Goal: Transaction & Acquisition: Purchase product/service

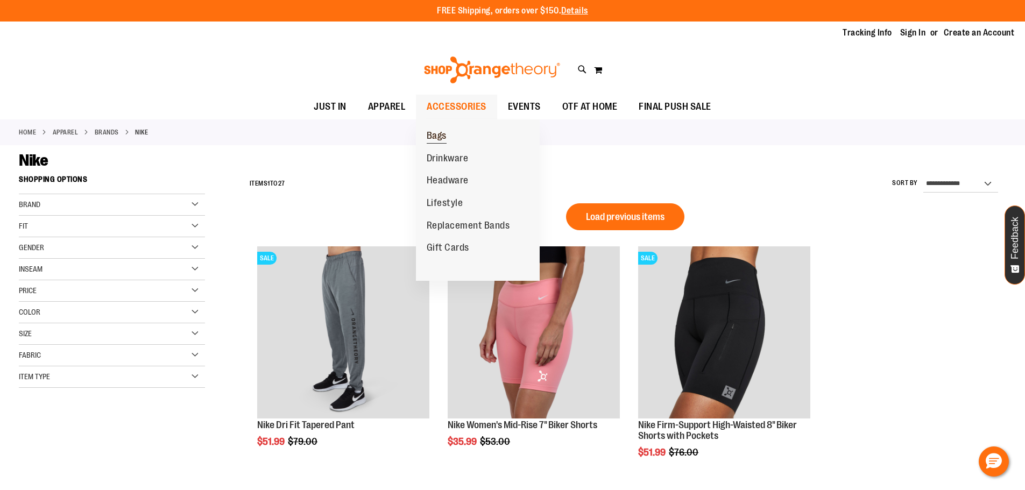
click at [449, 136] on link "Bags" at bounding box center [436, 136] width 41 height 23
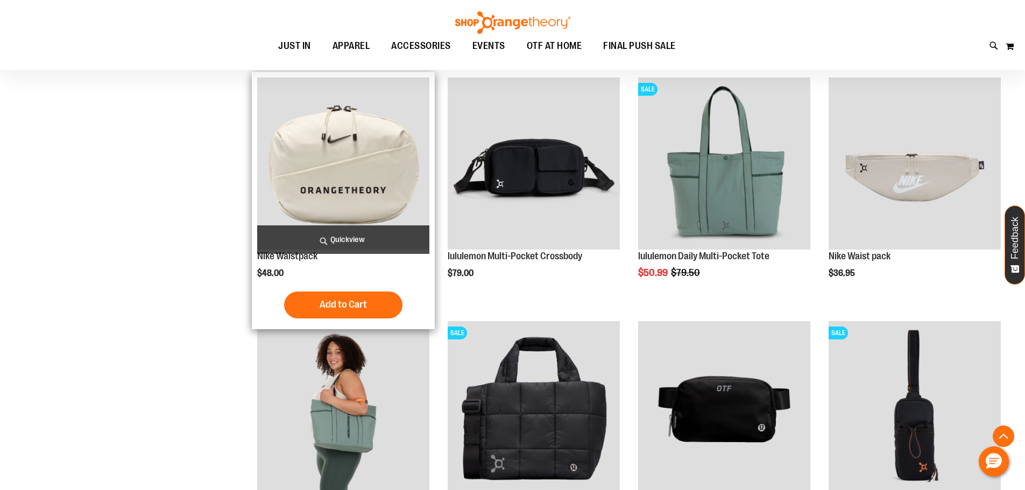
scroll to position [268, 0]
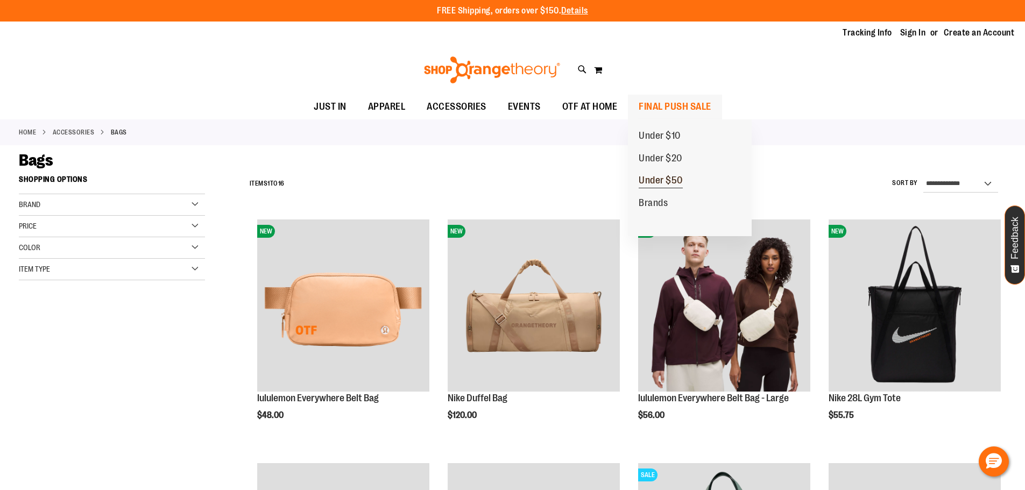
click at [667, 179] on span "Under $50" at bounding box center [661, 181] width 44 height 13
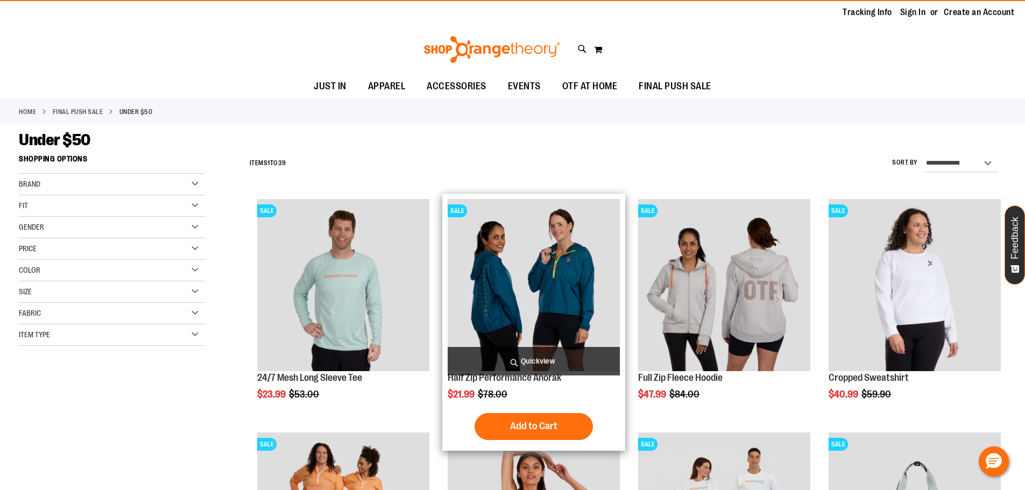
scroll to position [53, 0]
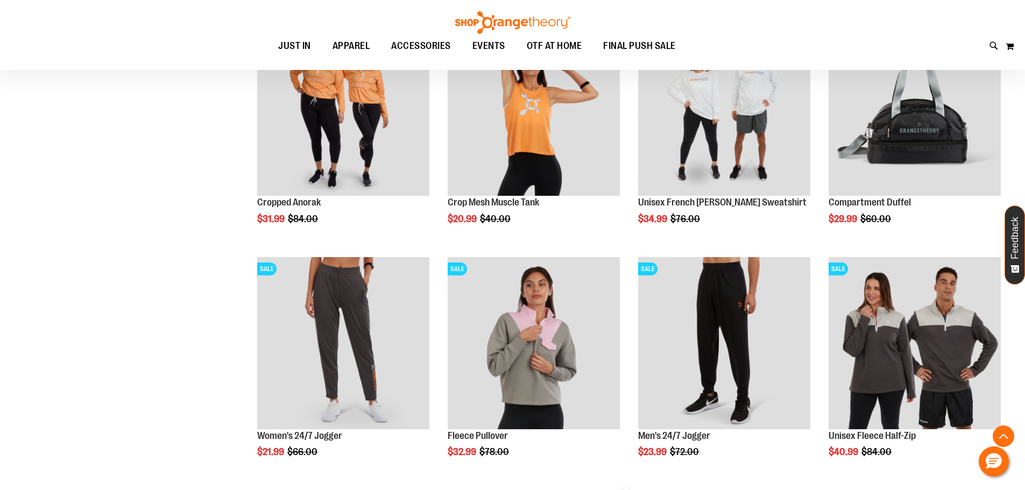
scroll to position [430, 0]
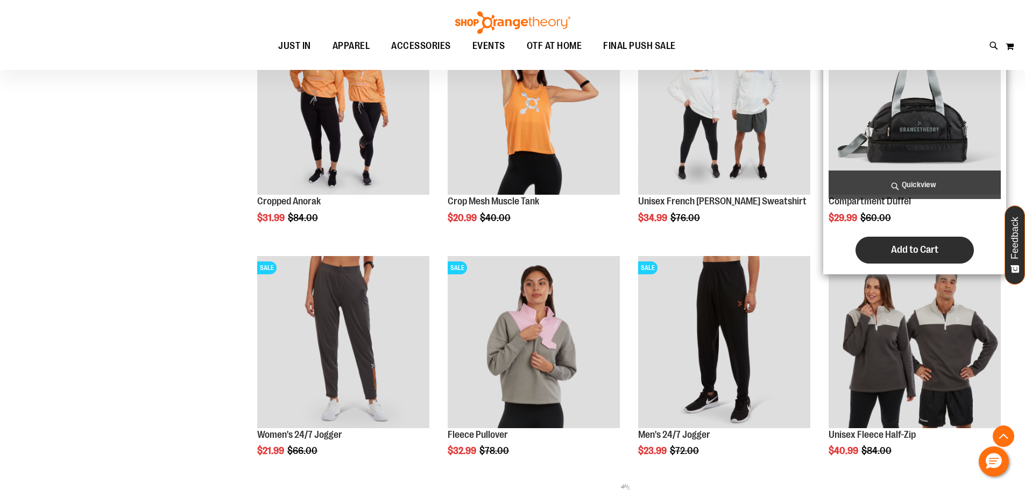
click at [900, 250] on span "Add to Cart" at bounding box center [914, 250] width 47 height 12
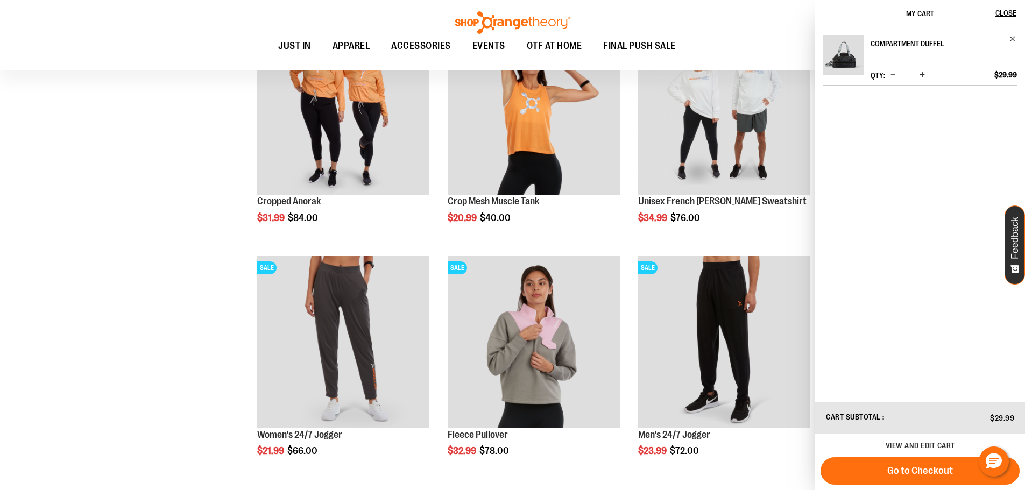
drag, startPoint x: 46, startPoint y: 247, endPoint x: 72, endPoint y: 224, distance: 35.1
click at [46, 247] on div "**********" at bounding box center [512, 494] width 987 height 1509
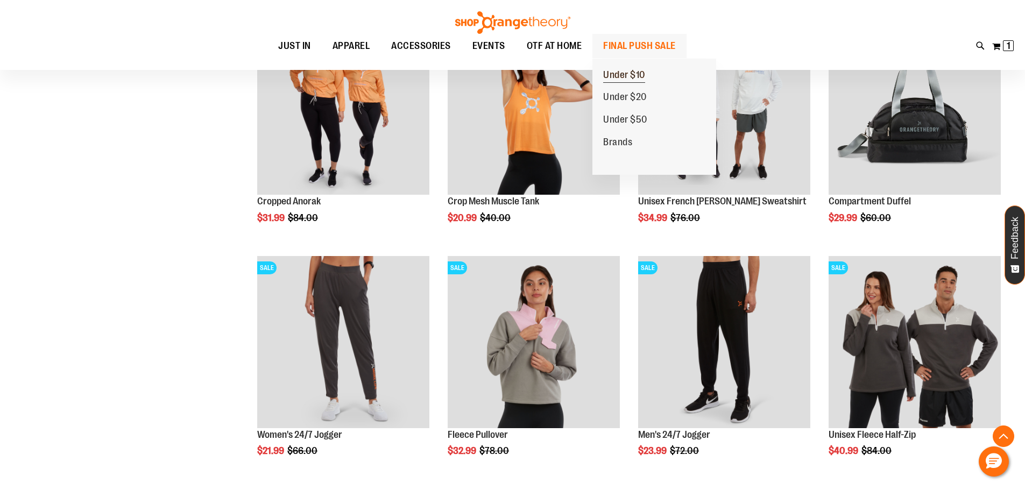
click at [636, 79] on span "Under $10" at bounding box center [624, 75] width 42 height 13
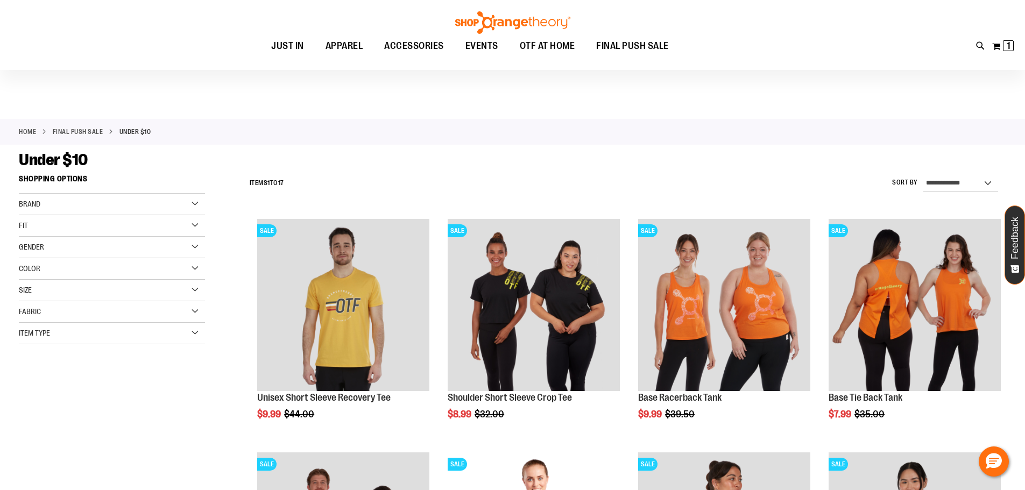
scroll to position [376, 0]
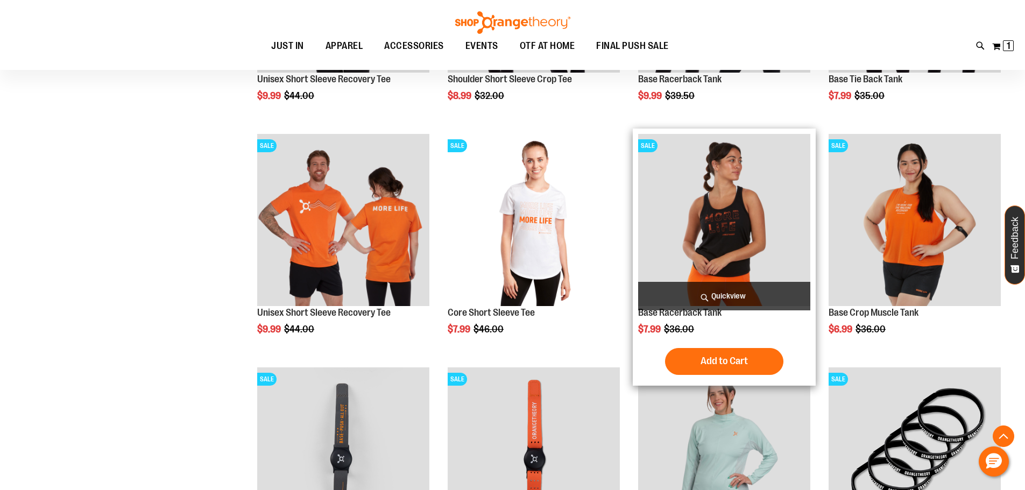
scroll to position [107, 0]
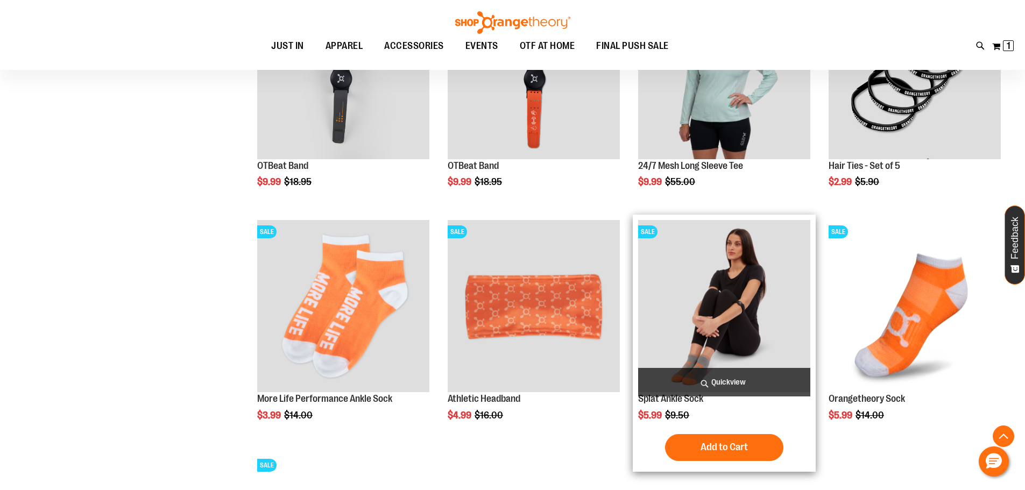
scroll to position [968, 0]
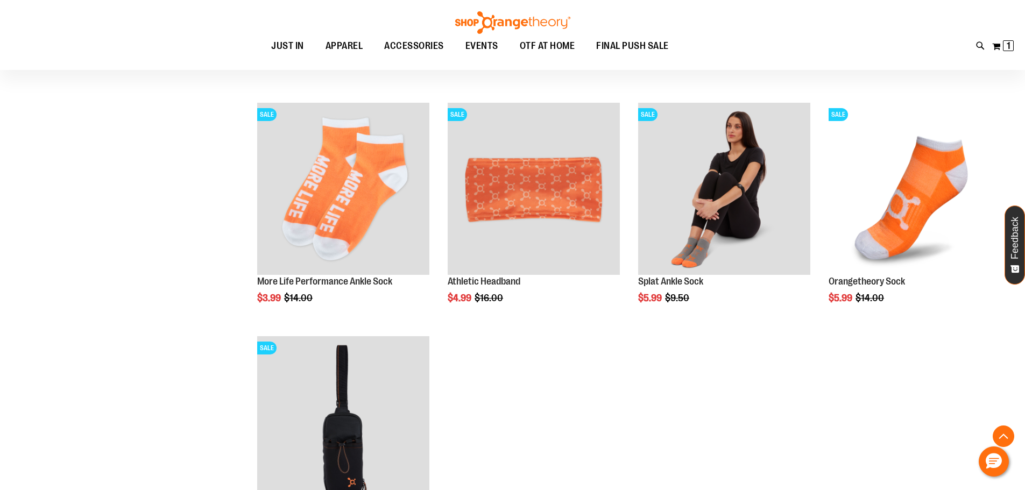
scroll to position [914, 0]
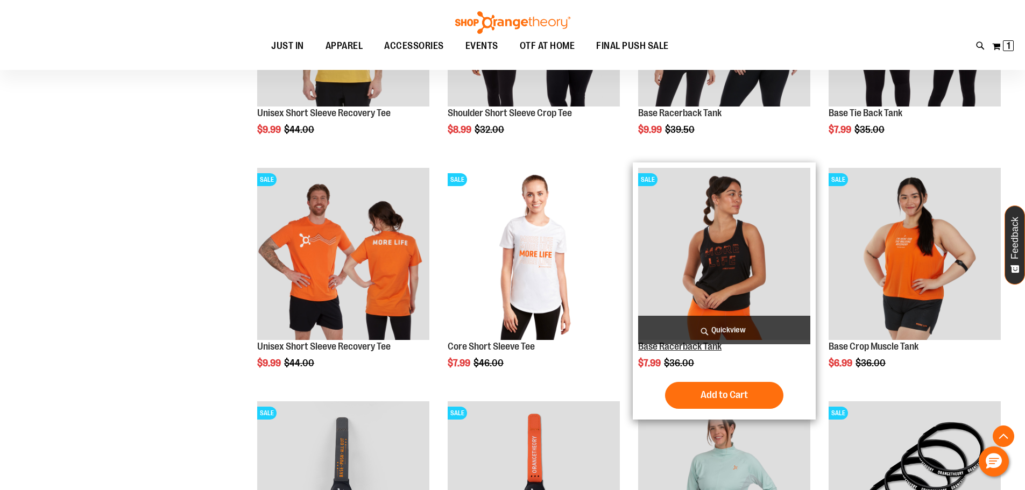
scroll to position [268, 0]
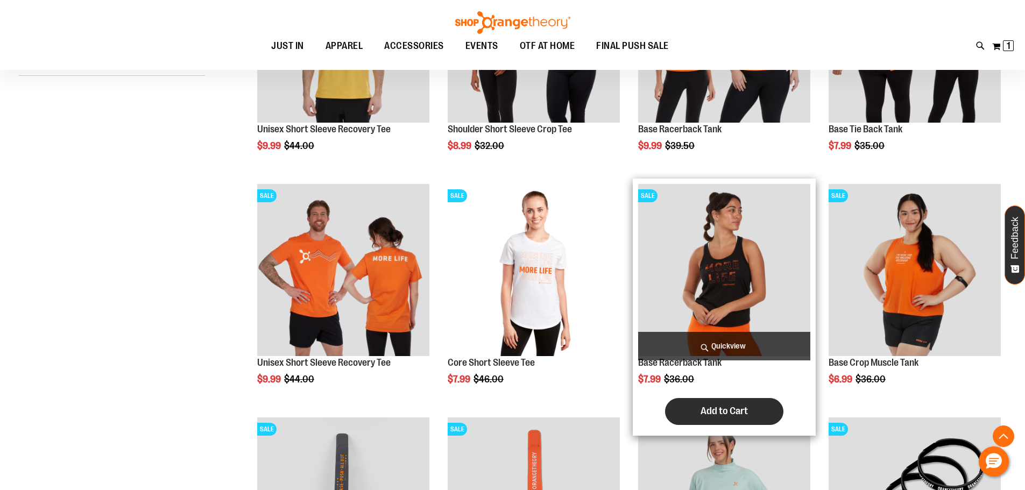
click at [754, 399] on button "Add to Cart" at bounding box center [724, 411] width 118 height 27
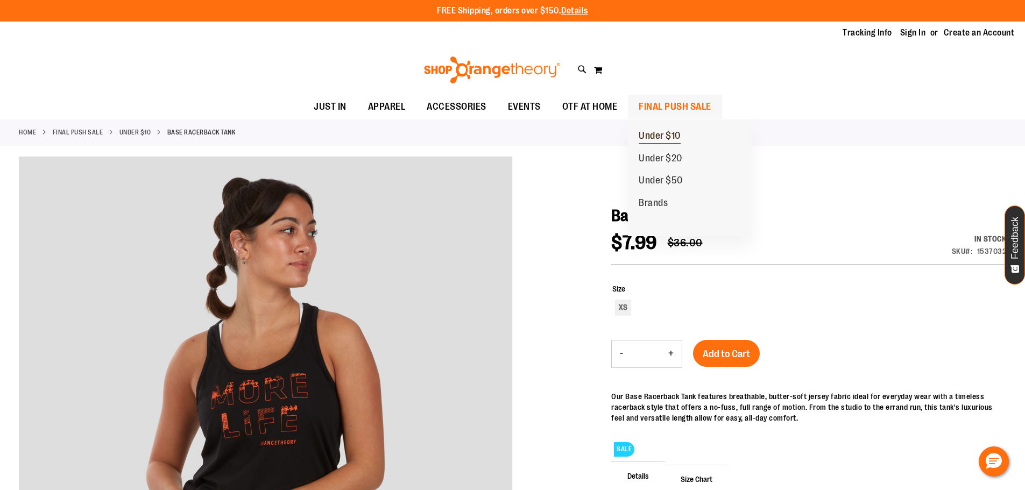
click at [668, 129] on link "Under $10" at bounding box center [659, 136] width 63 height 23
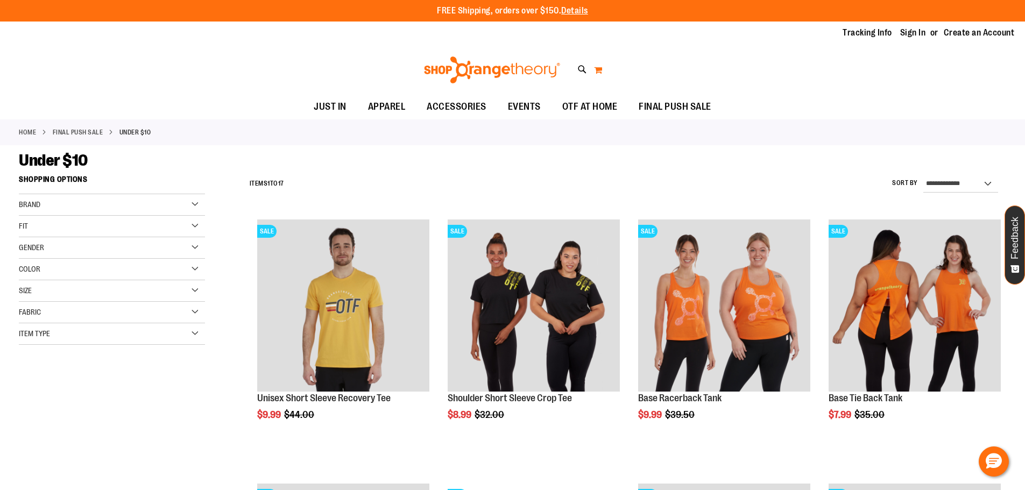
click at [599, 68] on button "My Cart 0" at bounding box center [597, 69] width 9 height 17
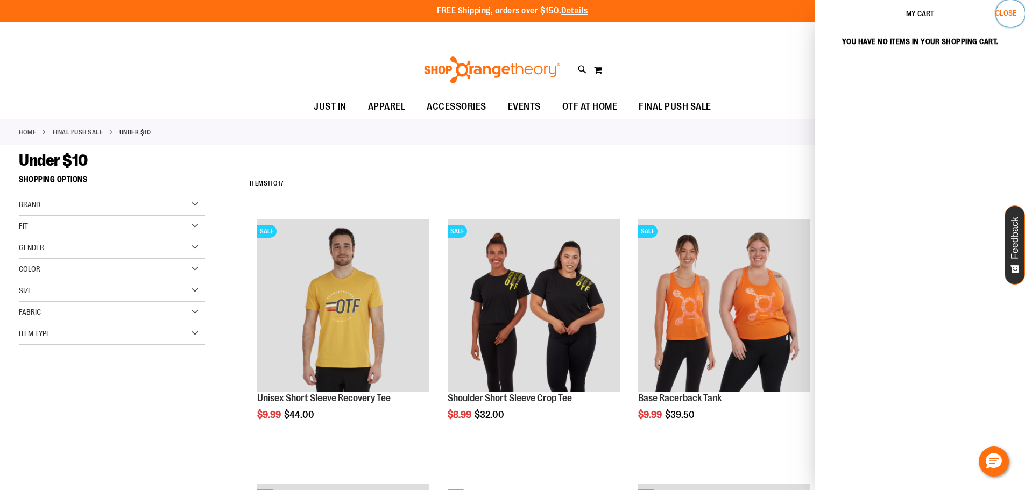
click at [1003, 11] on span "Close" at bounding box center [1005, 13] width 21 height 9
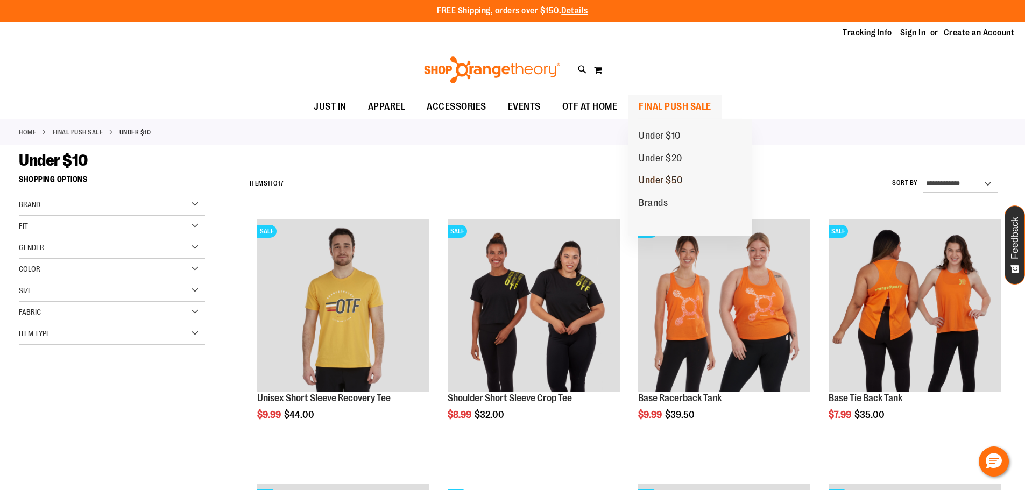
click at [679, 182] on span "Under $50" at bounding box center [661, 181] width 44 height 13
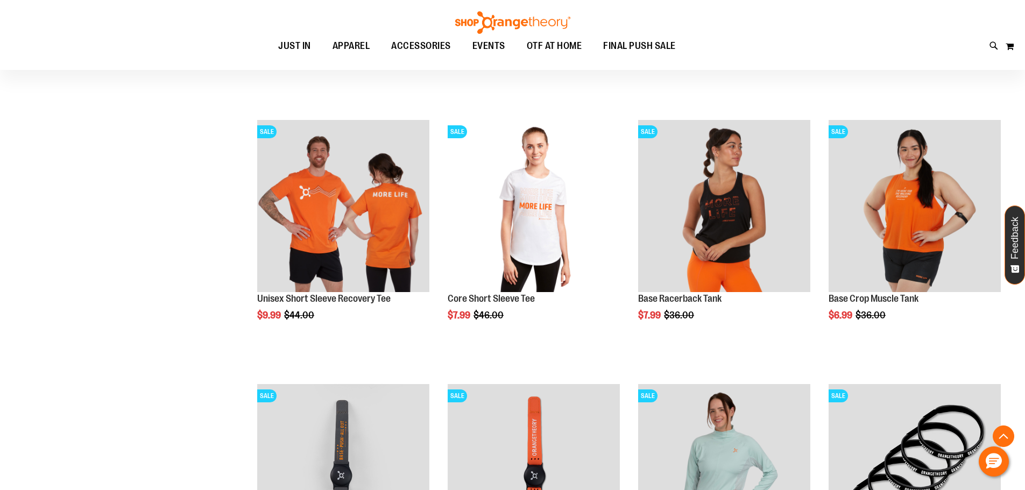
scroll to position [377, 0]
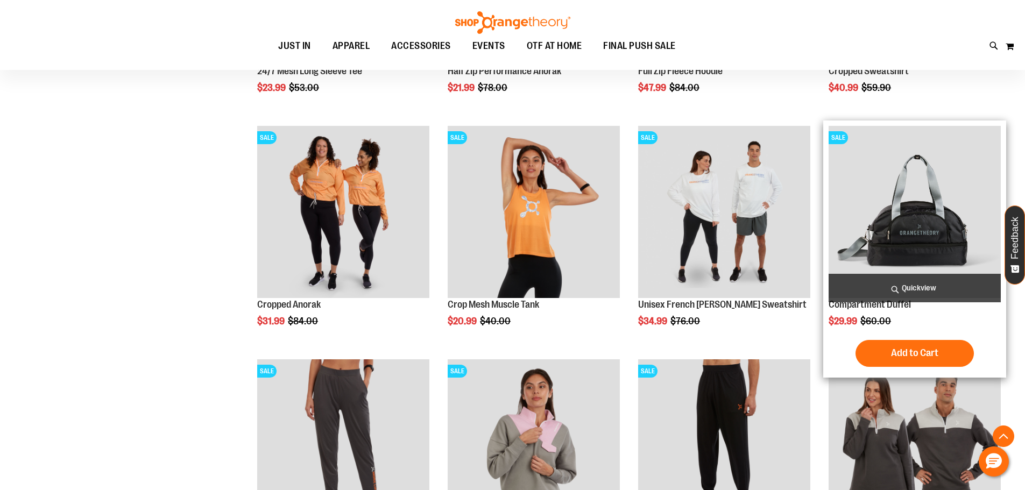
scroll to position [150, 0]
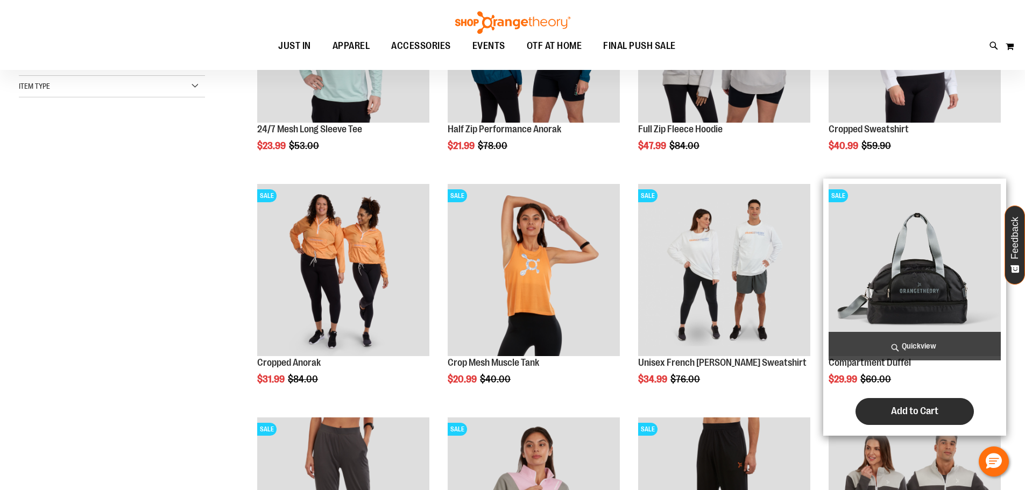
click at [916, 411] on span "Add to Cart" at bounding box center [914, 411] width 47 height 12
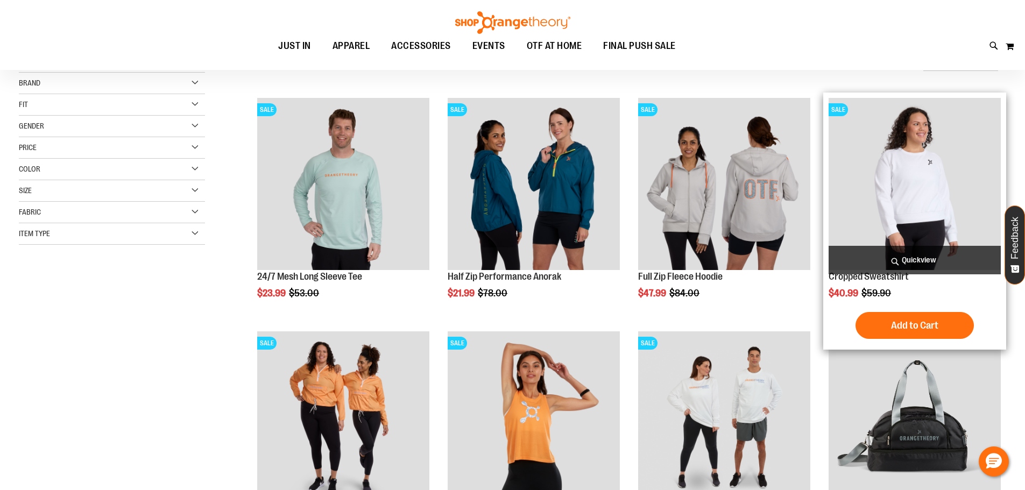
scroll to position [0, 0]
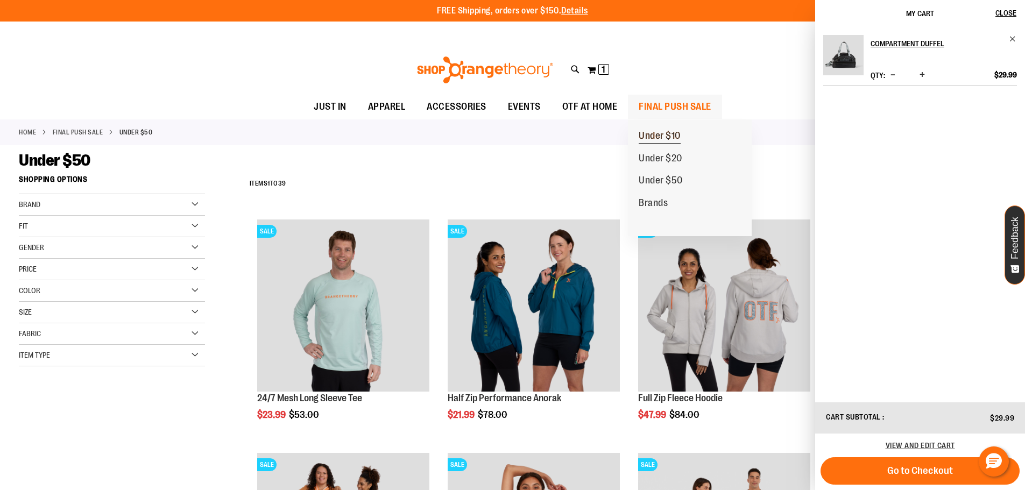
click at [663, 139] on span "Under $10" at bounding box center [660, 136] width 42 height 13
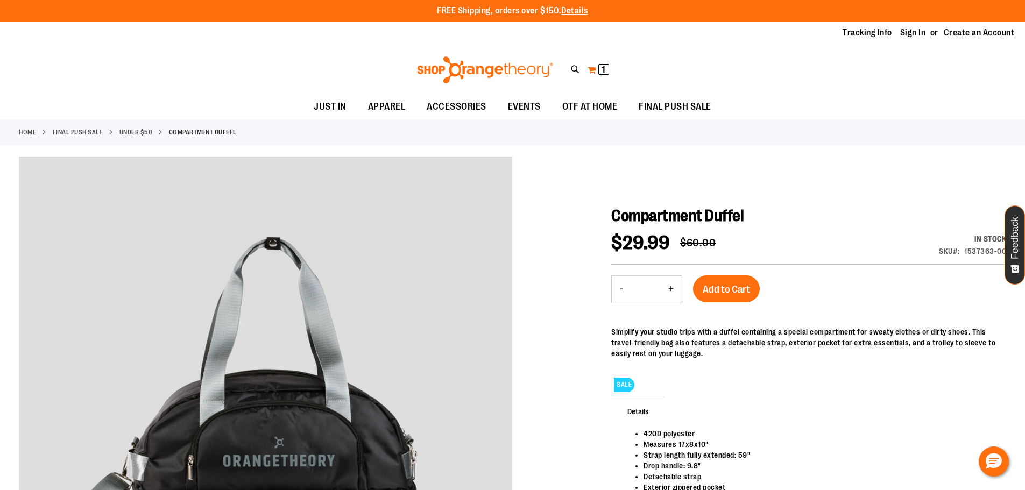
click at [596, 72] on button "My Cart 1 1 items" at bounding box center [598, 69] width 23 height 17
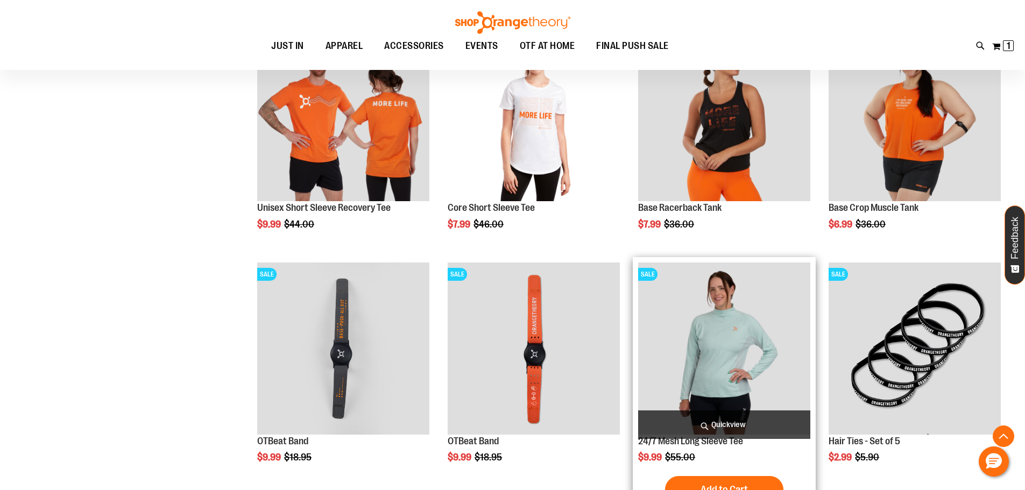
scroll to position [215, 0]
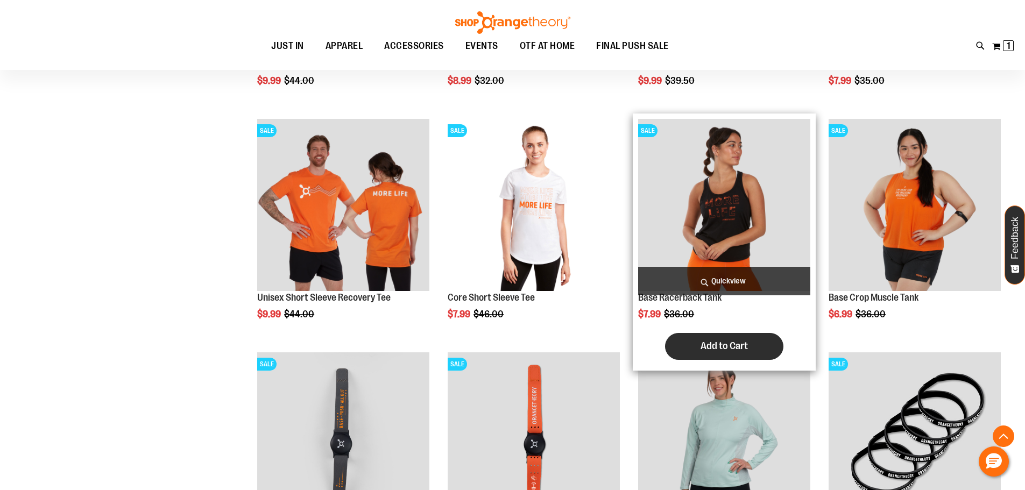
click at [722, 341] on span "Add to Cart" at bounding box center [724, 346] width 47 height 12
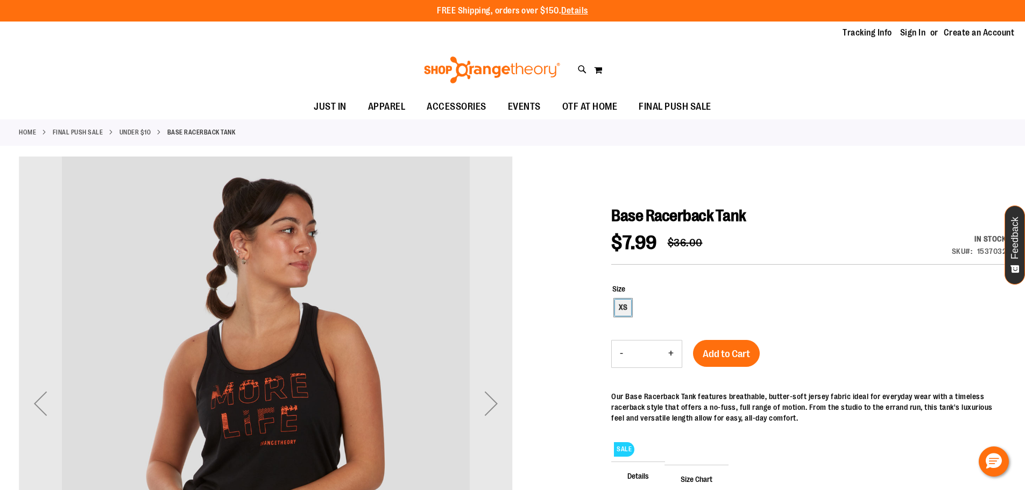
click at [616, 310] on div "XS" at bounding box center [623, 308] width 16 height 16
type input "***"
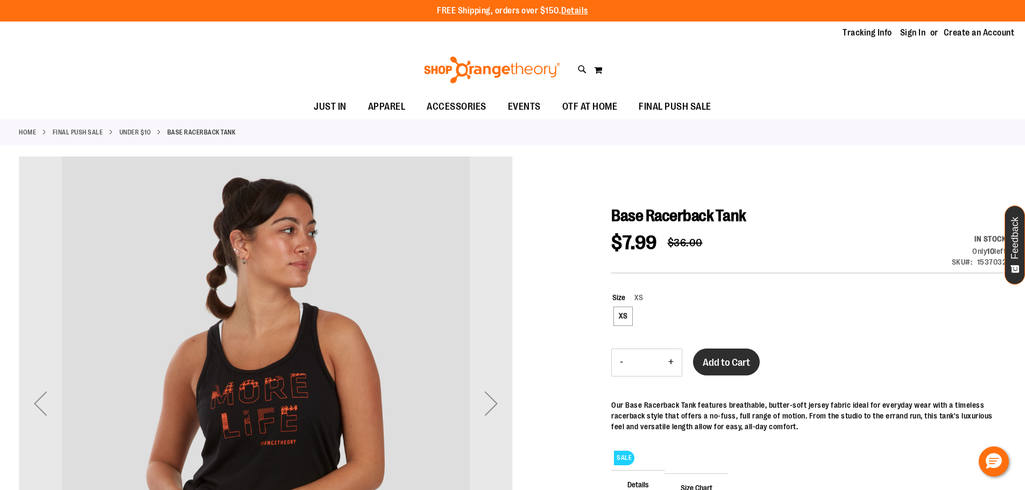
click at [747, 366] on span "Add to Cart" at bounding box center [726, 363] width 47 height 12
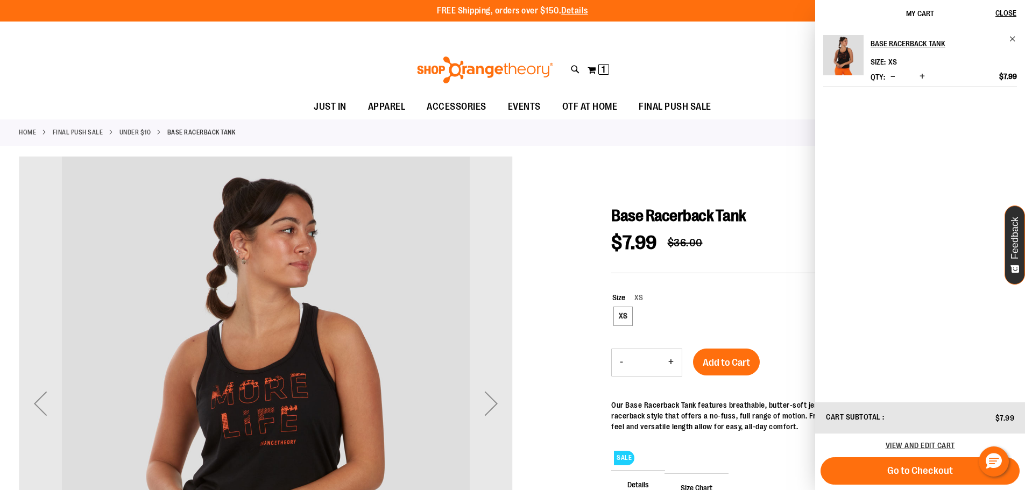
click at [711, 61] on div "Toggle Nav Search Popular Suggestions Advanced Search" at bounding box center [512, 69] width 1025 height 49
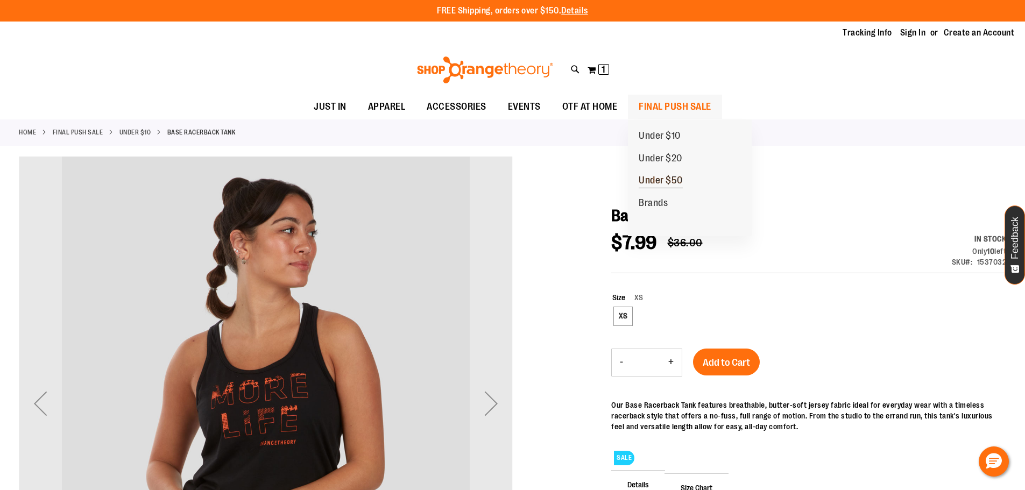
click at [666, 185] on span "Under $50" at bounding box center [661, 181] width 44 height 13
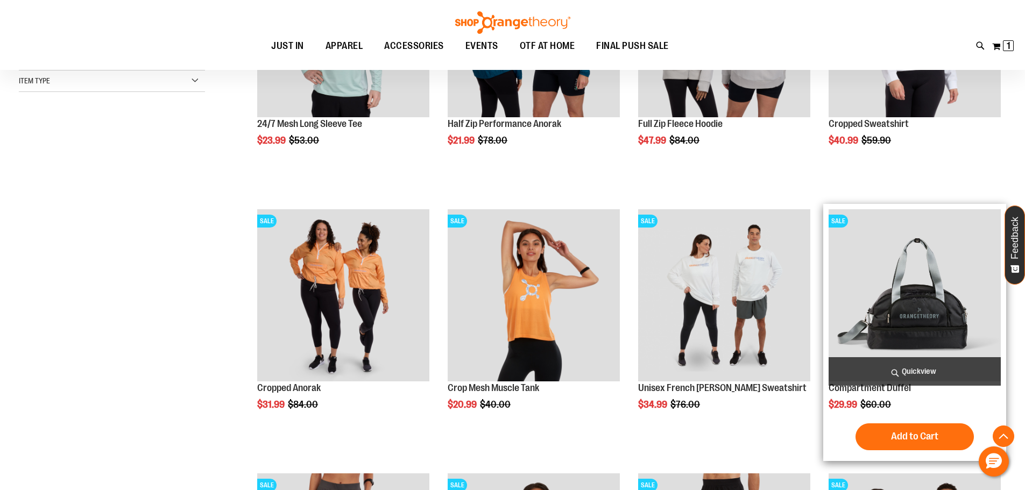
scroll to position [430, 0]
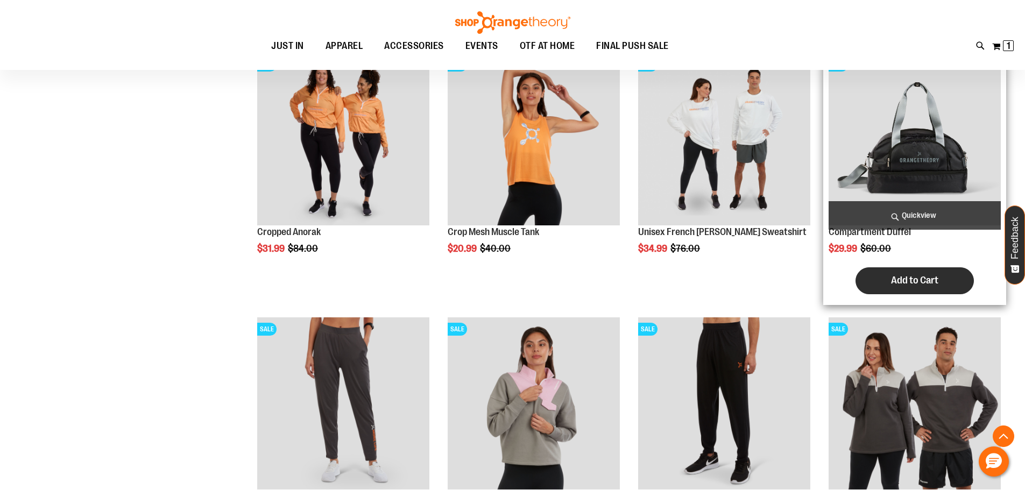
click at [921, 286] on span "Add to Cart" at bounding box center [914, 280] width 47 height 12
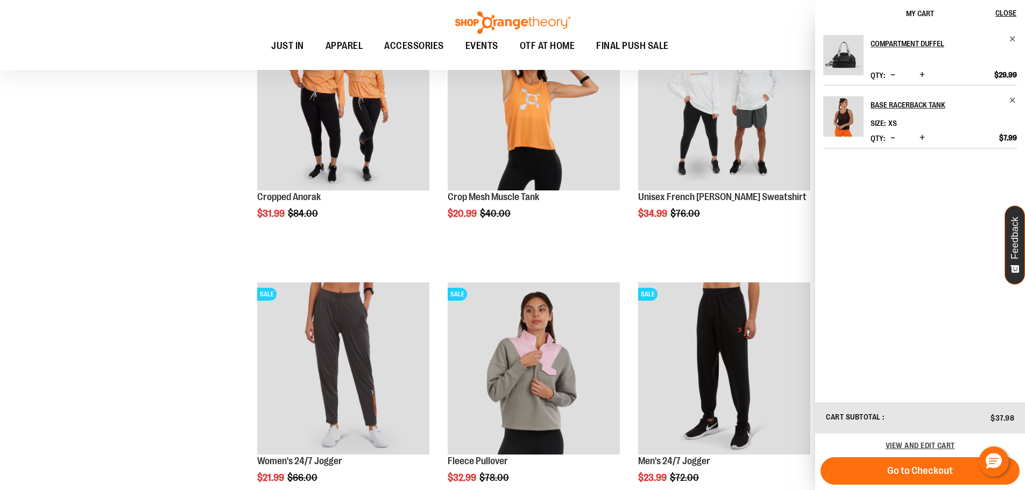
scroll to position [484, 0]
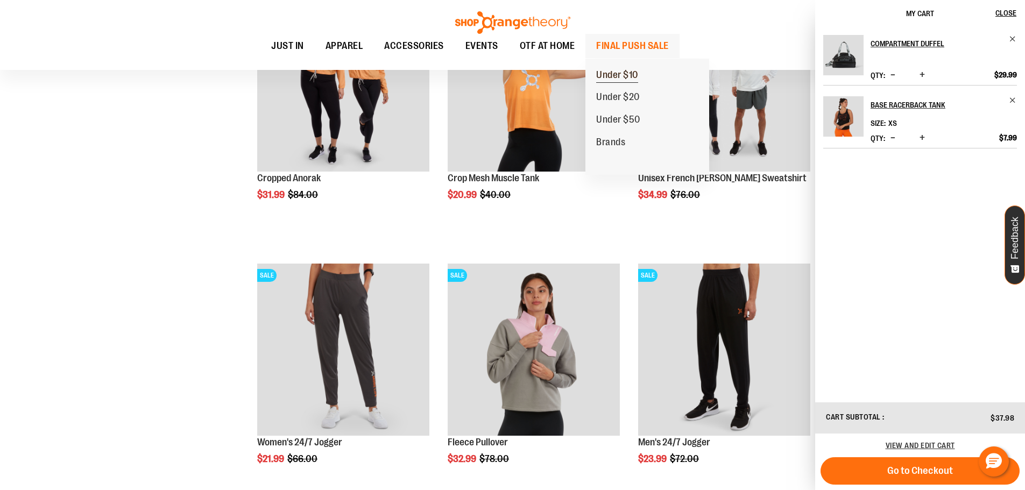
click at [626, 74] on span "Under $10" at bounding box center [617, 75] width 42 height 13
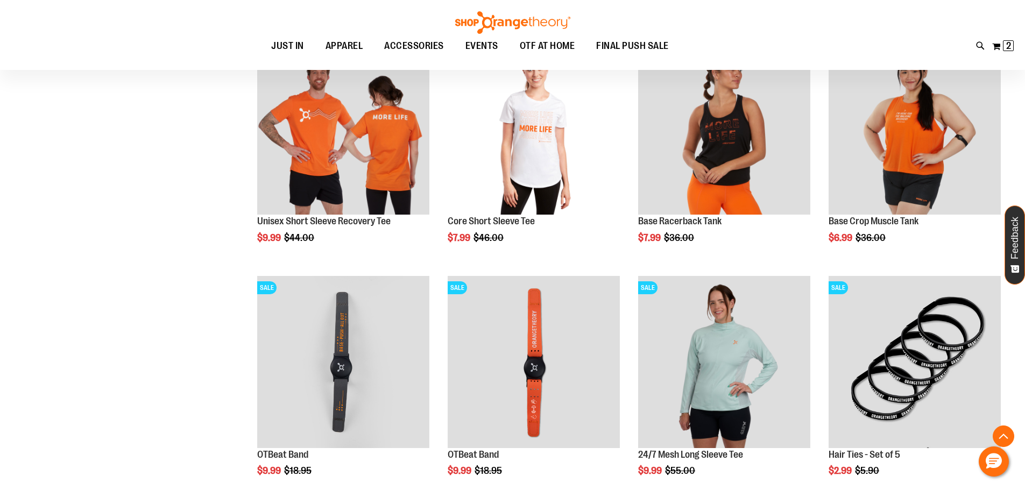
scroll to position [430, 0]
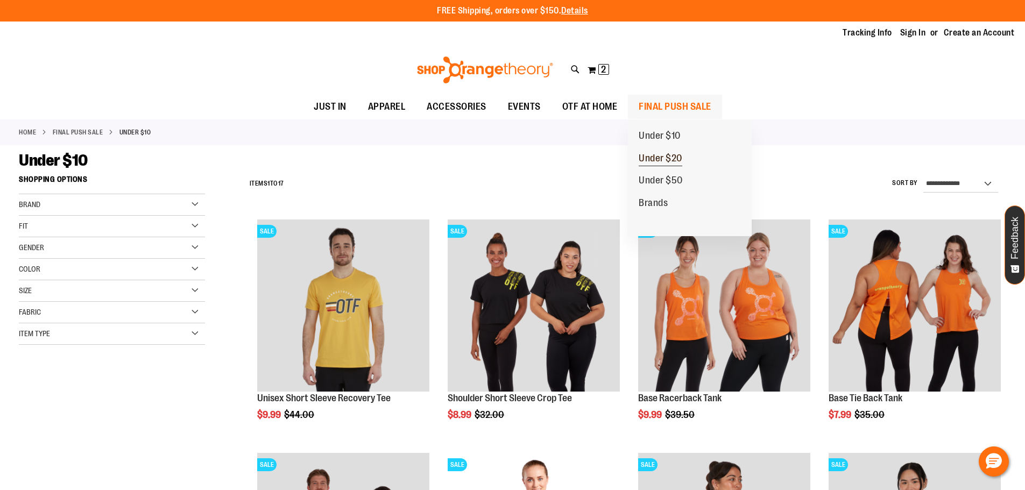
click at [662, 152] on link "Under $20" at bounding box center [660, 158] width 65 height 23
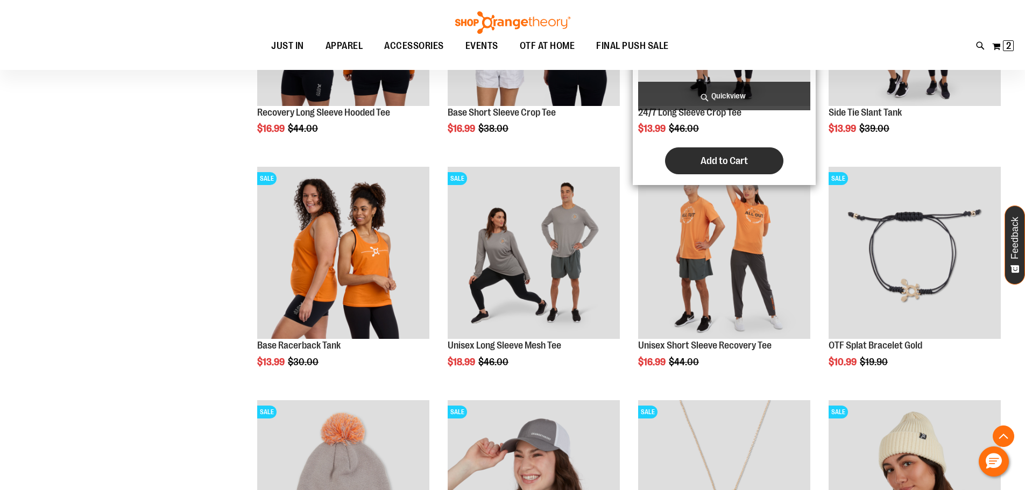
scroll to position [753, 0]
click at [712, 155] on span "Add to Cart" at bounding box center [724, 160] width 47 height 12
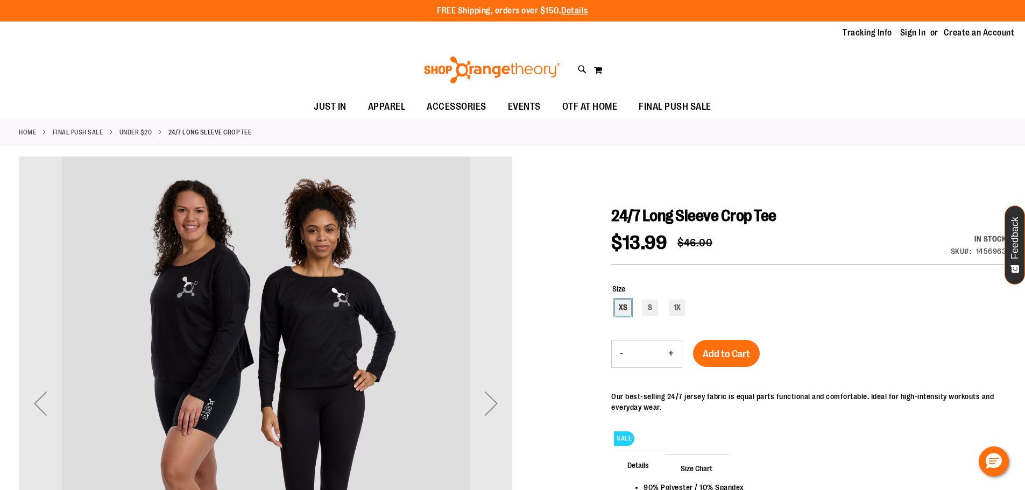
click at [625, 309] on div "XS" at bounding box center [623, 308] width 16 height 16
type input "***"
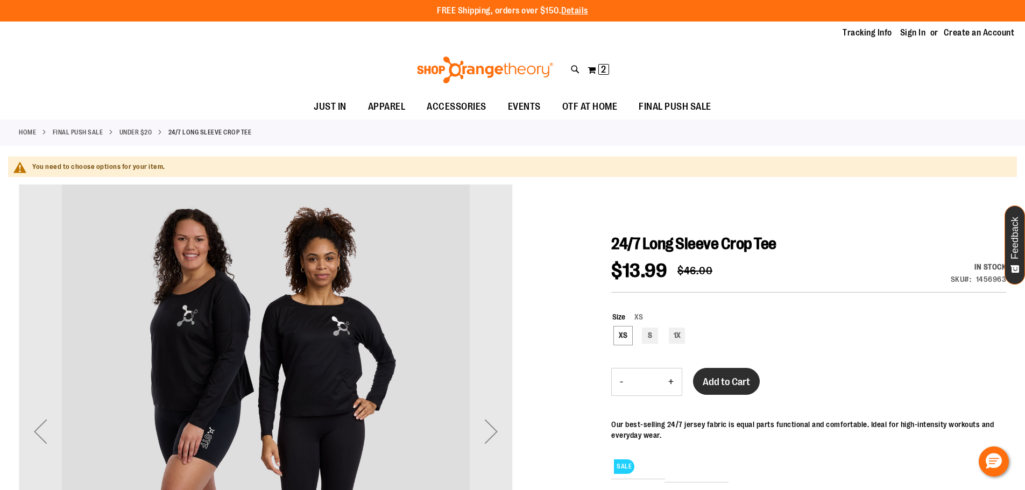
click at [735, 394] on button "Add to Cart" at bounding box center [726, 381] width 67 height 27
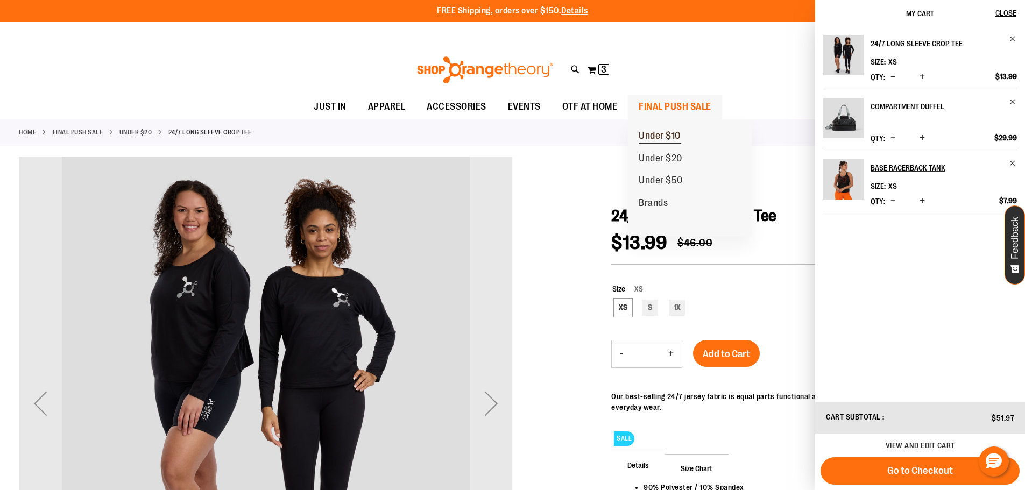
click at [656, 136] on span "Under $10" at bounding box center [660, 136] width 42 height 13
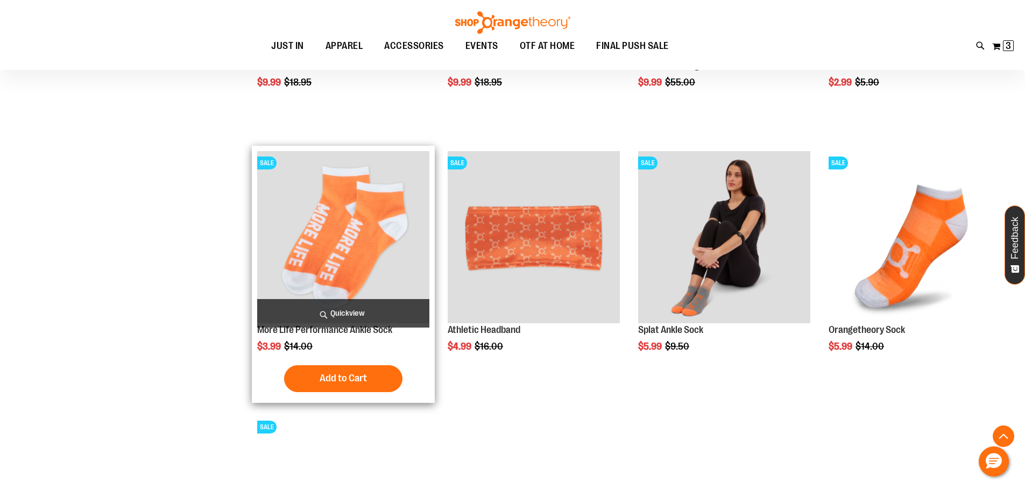
scroll to position [526, 0]
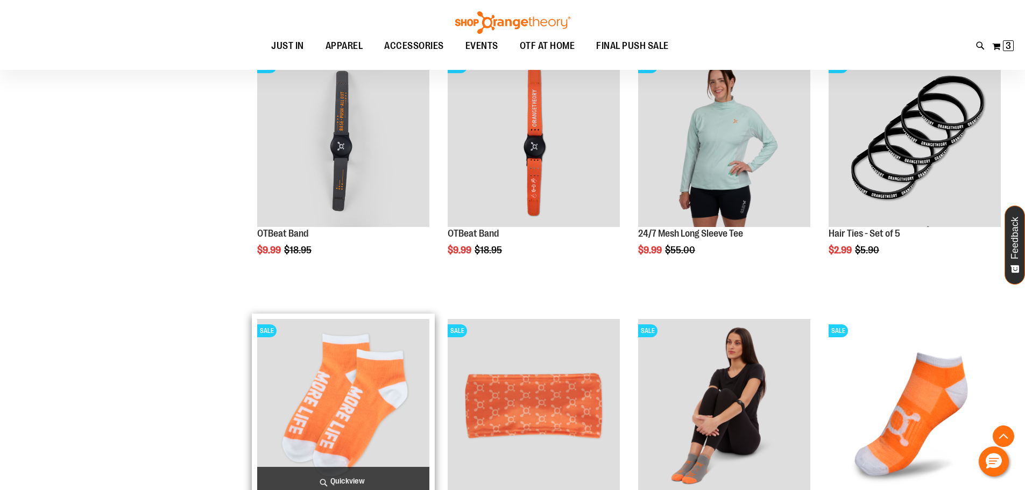
scroll to position [741, 0]
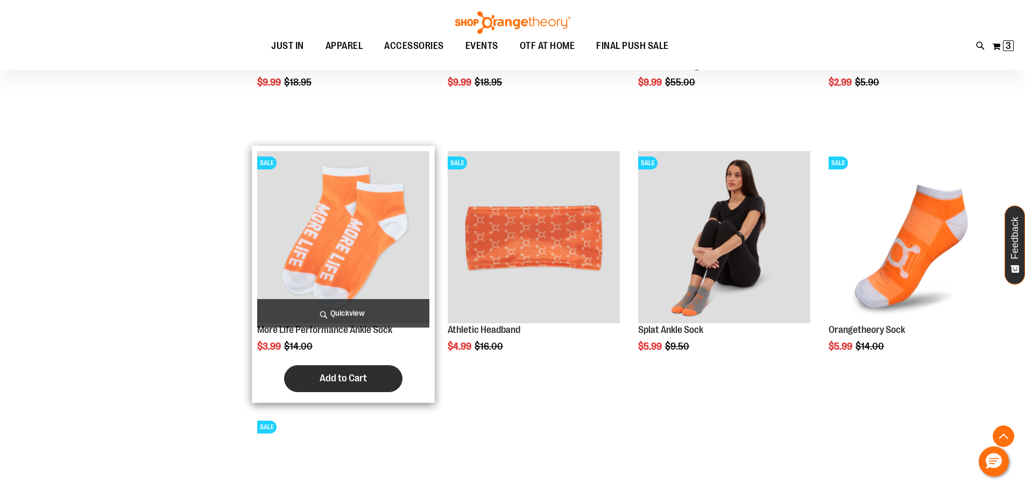
click at [348, 377] on span "Add to Cart" at bounding box center [343, 378] width 47 height 12
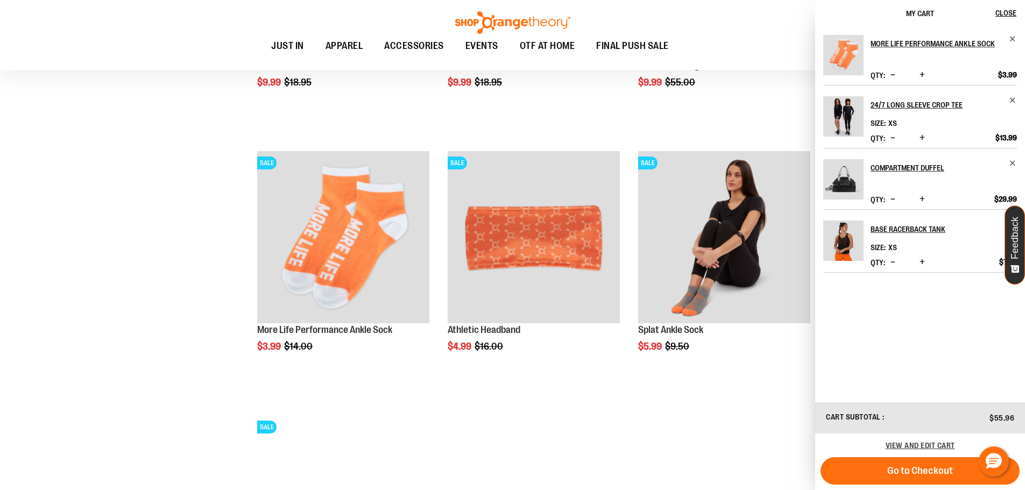
click at [892, 261] on span "Decrease product quantity" at bounding box center [892, 262] width 5 height 11
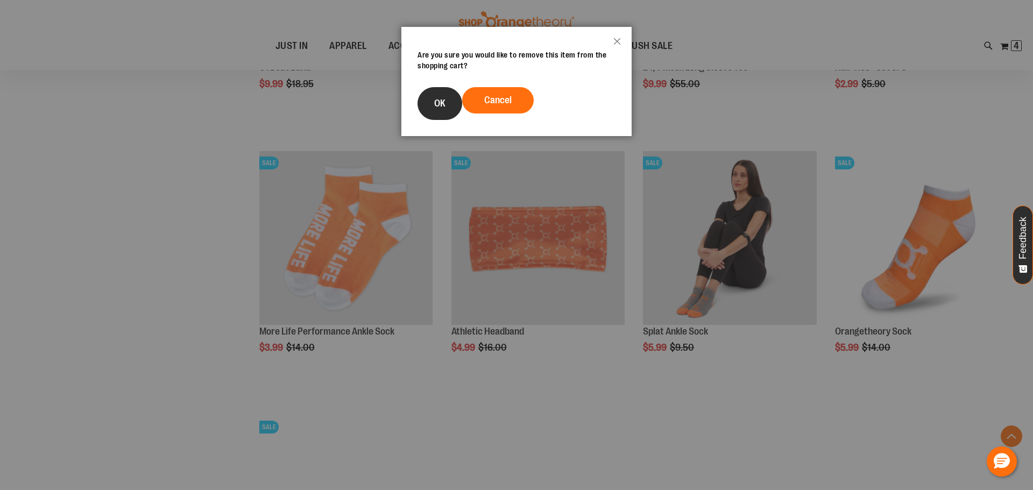
click at [435, 104] on span "OK" at bounding box center [439, 103] width 11 height 11
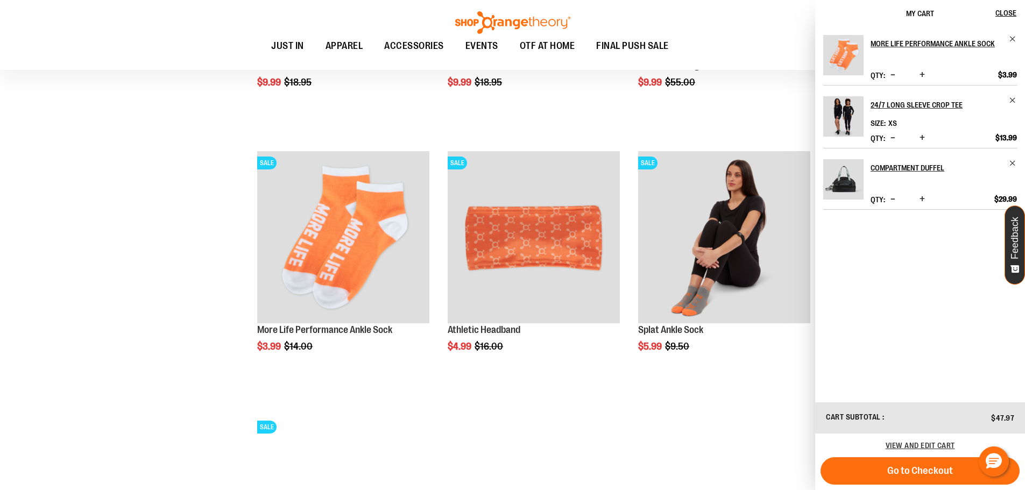
click at [655, 427] on ol "SALE Unisex Short Sleeve Recovery Tee $9.99 Regular Price $44.00 Quickview In s…" at bounding box center [625, 13] width 762 height 1320
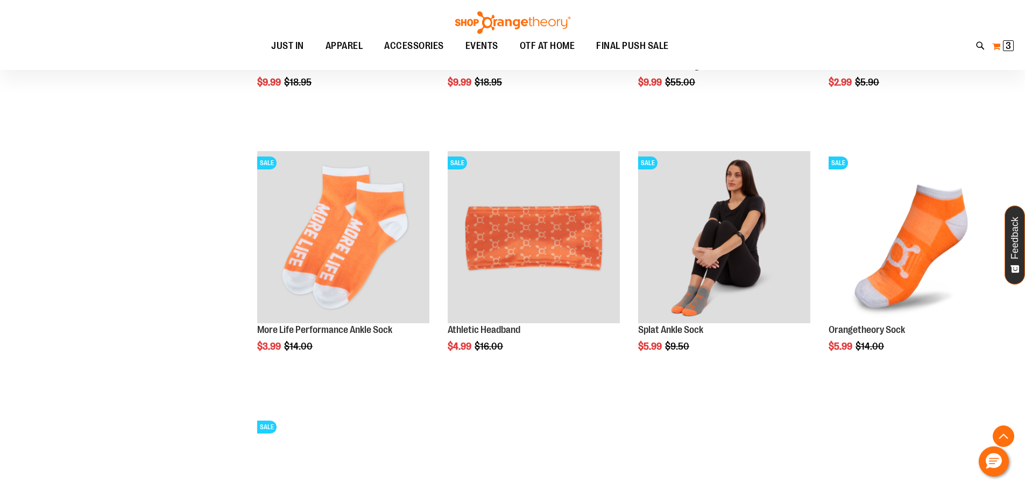
click at [1003, 51] on button "My Cart 3 3 items" at bounding box center [1003, 46] width 23 height 17
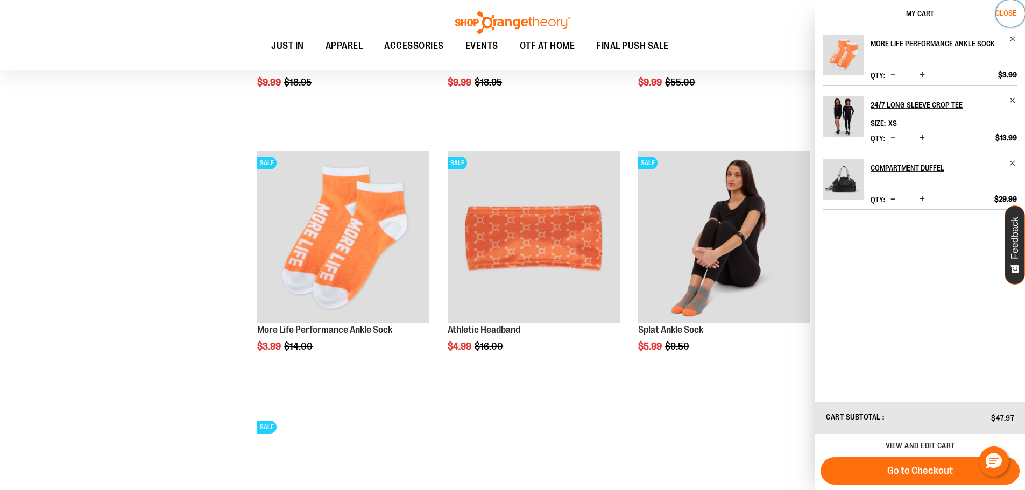
click at [1020, 10] on button "Close" at bounding box center [1010, 13] width 29 height 27
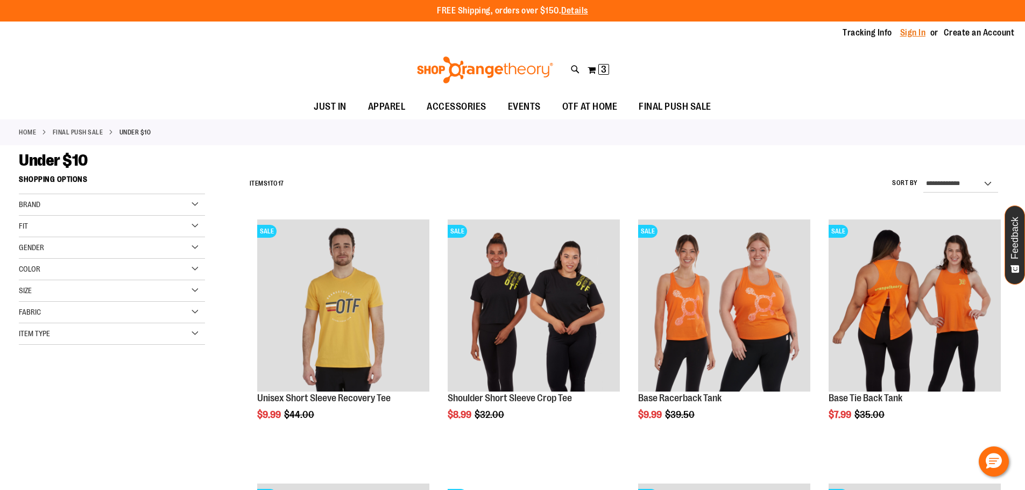
click at [906, 34] on link "Sign In" at bounding box center [913, 33] width 26 height 12
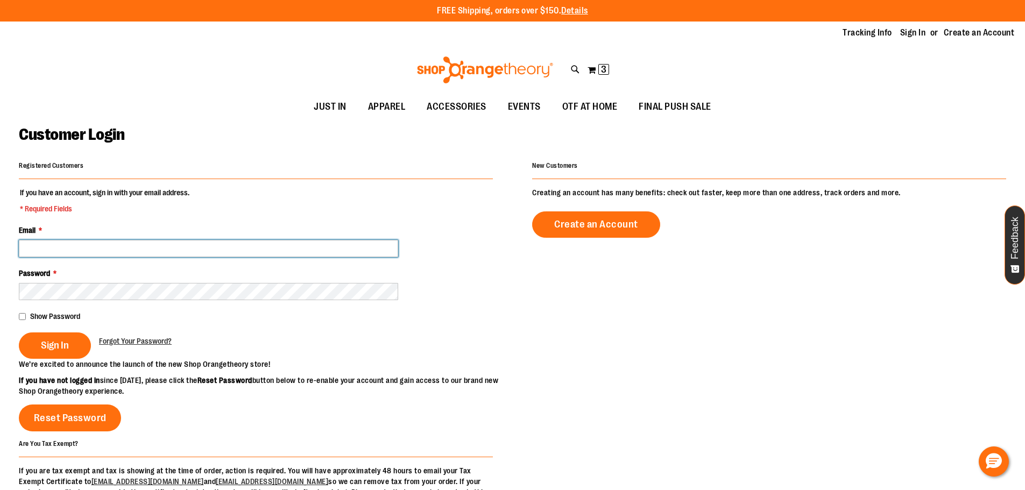
click at [83, 241] on input "Email *" at bounding box center [208, 248] width 379 height 17
type input "**********"
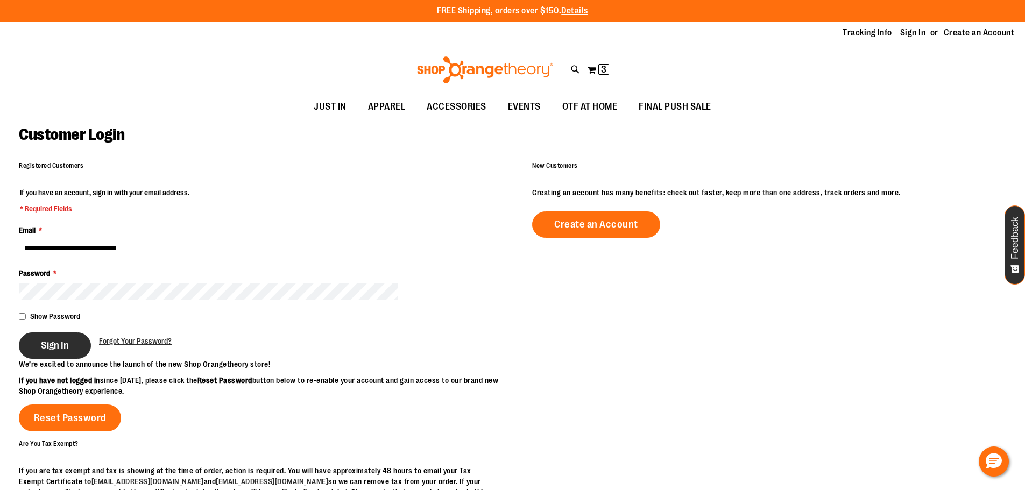
click at [62, 344] on span "Sign In" at bounding box center [55, 345] width 28 height 12
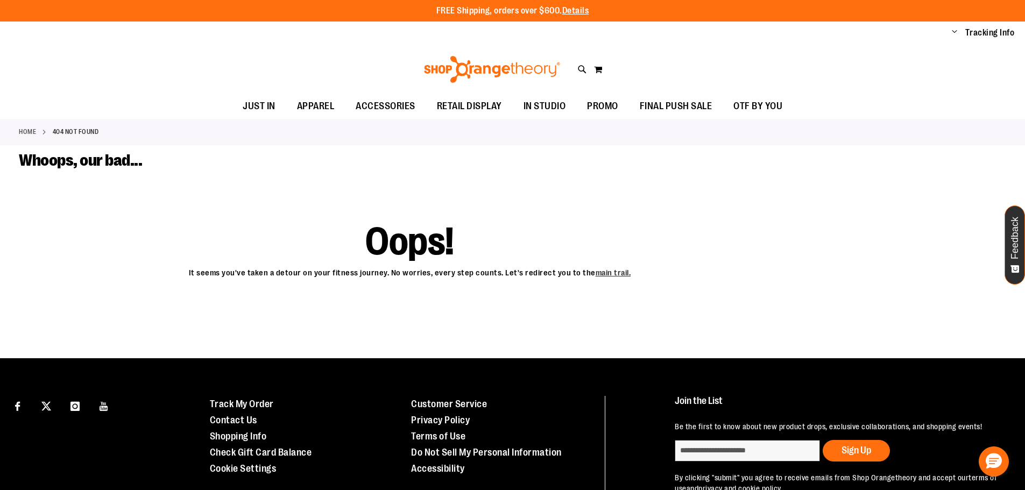
click at [503, 78] on img at bounding box center [491, 69] width 139 height 27
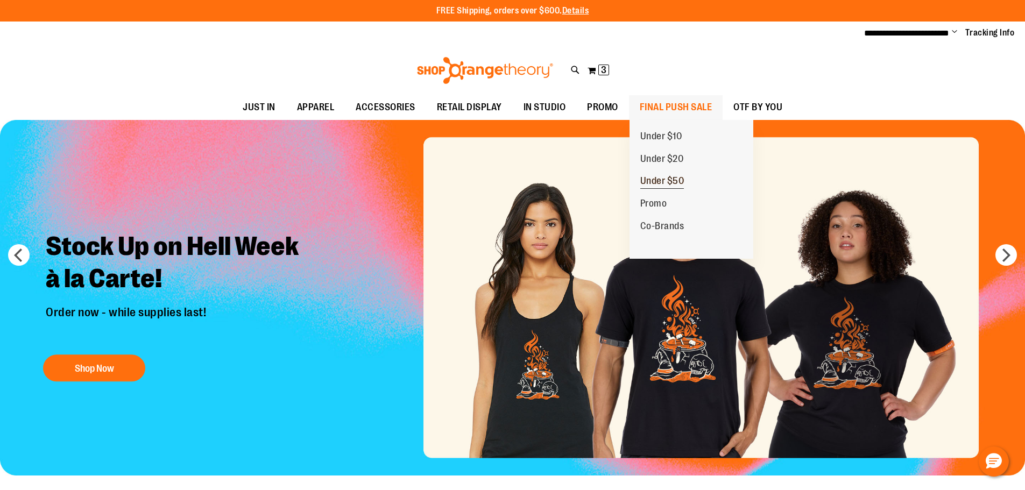
click at [653, 178] on span "Under $50" at bounding box center [662, 181] width 44 height 13
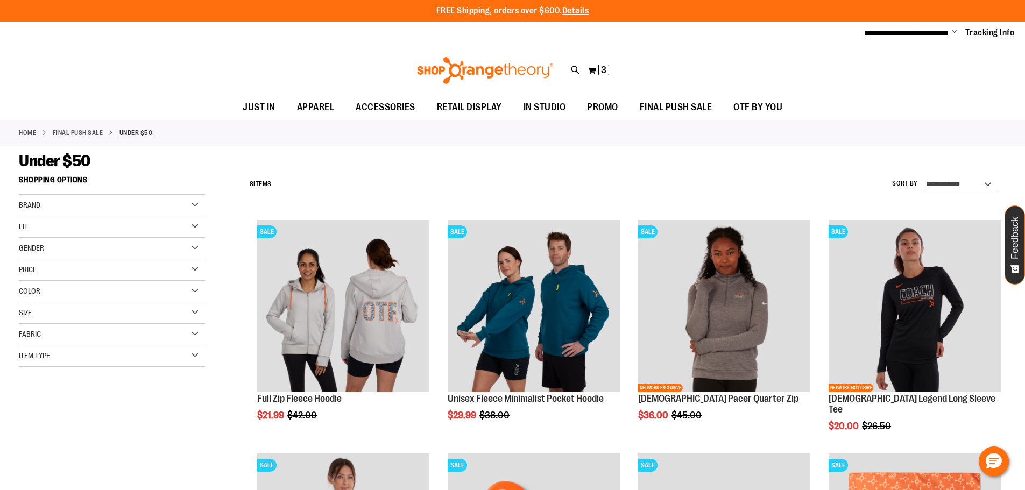
click at [356, 165] on div "Under $50" at bounding box center [512, 160] width 987 height 19
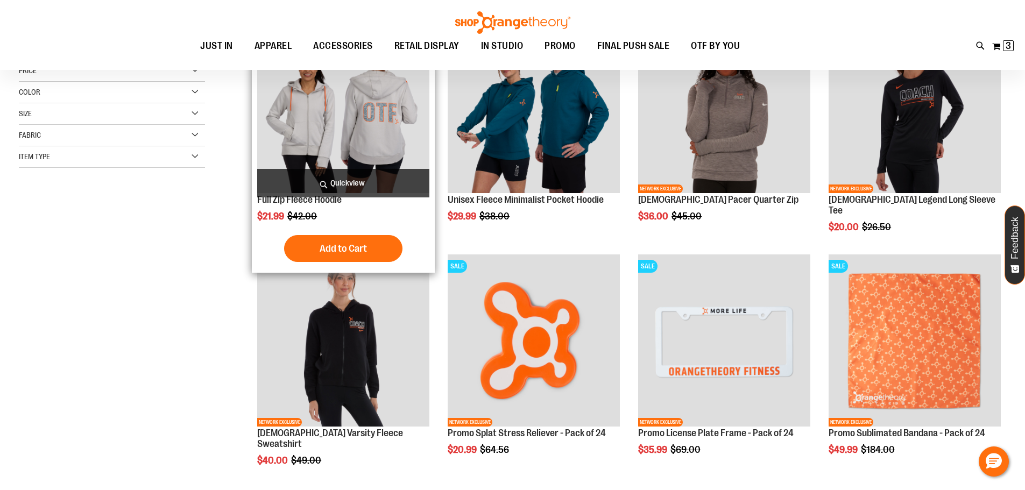
scroll to position [53, 0]
